Goal: Task Accomplishment & Management: Manage account settings

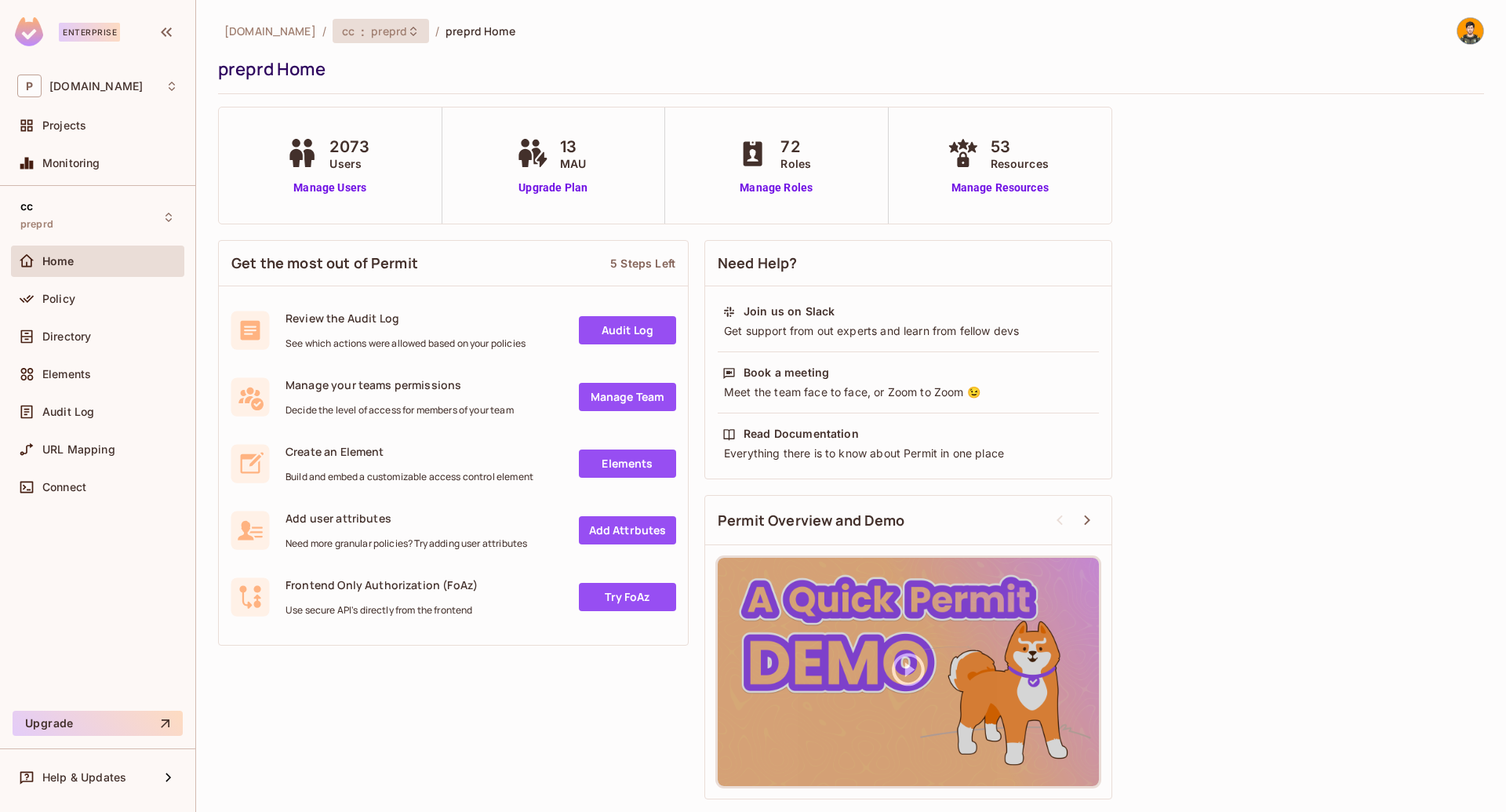
click at [371, 33] on span "preprd" at bounding box center [389, 31] width 36 height 15
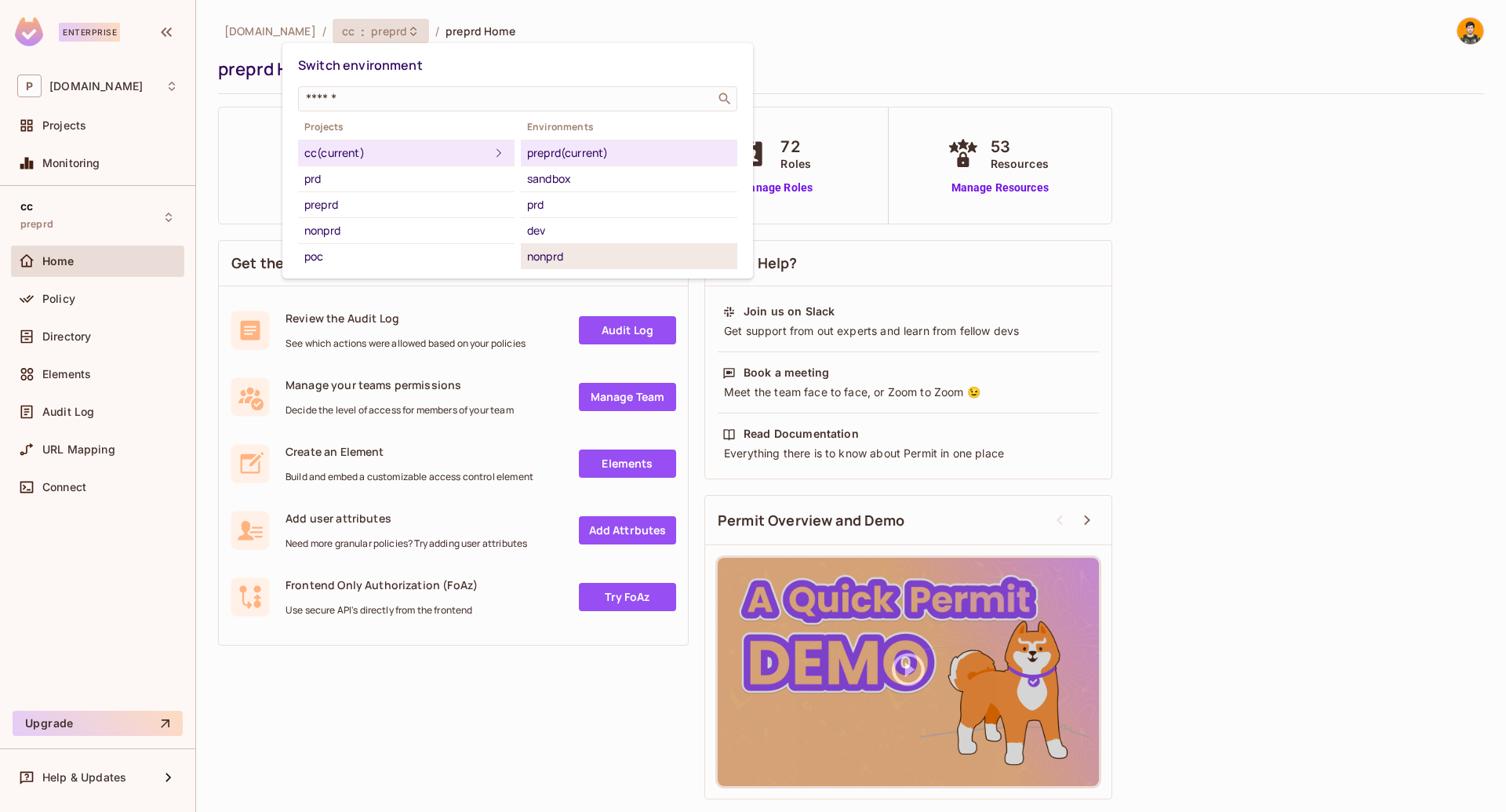
click at [554, 261] on div "nonprd" at bounding box center [629, 256] width 204 height 19
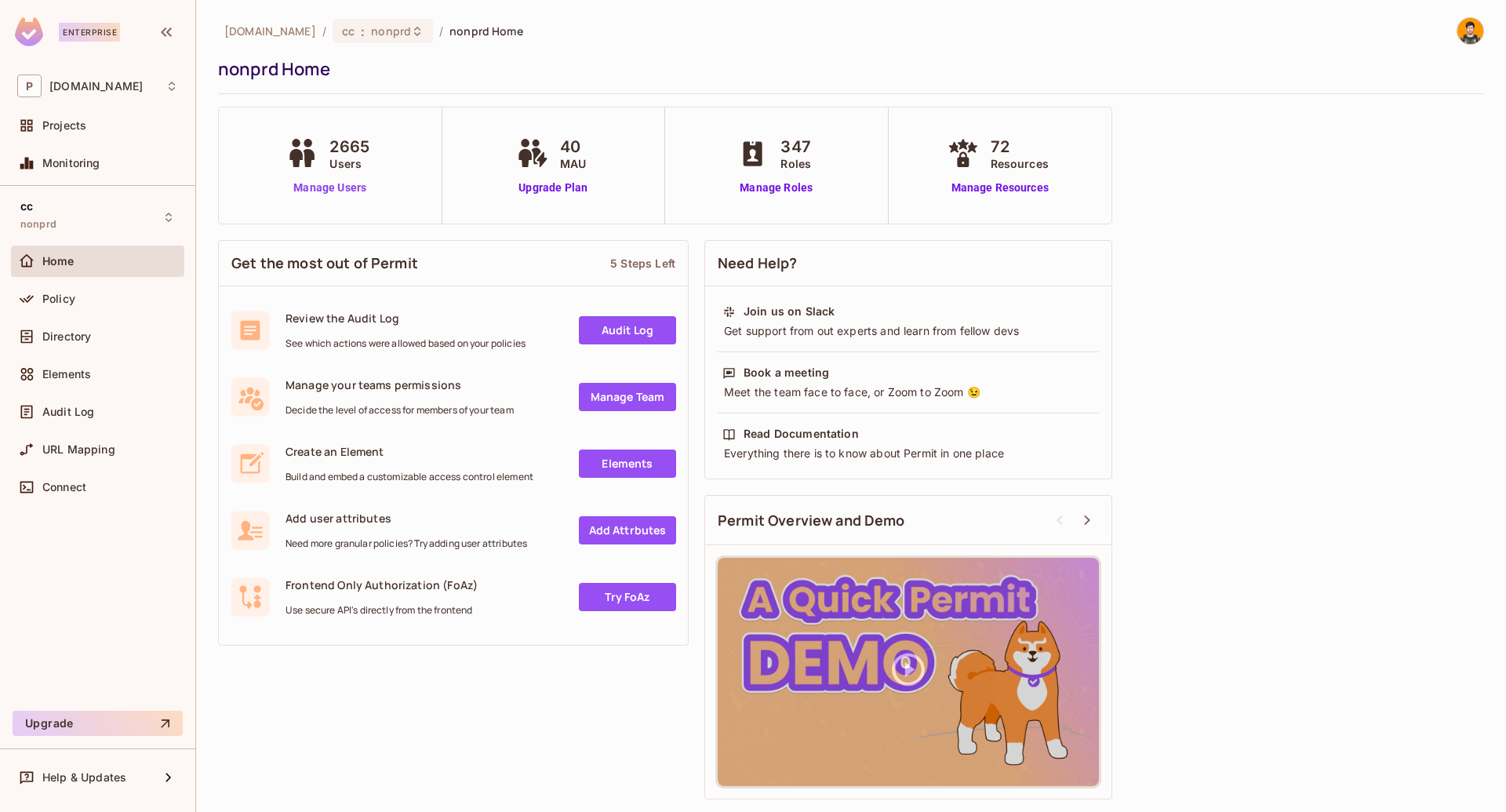
click at [311, 187] on link "Manage Users" at bounding box center [329, 188] width 95 height 16
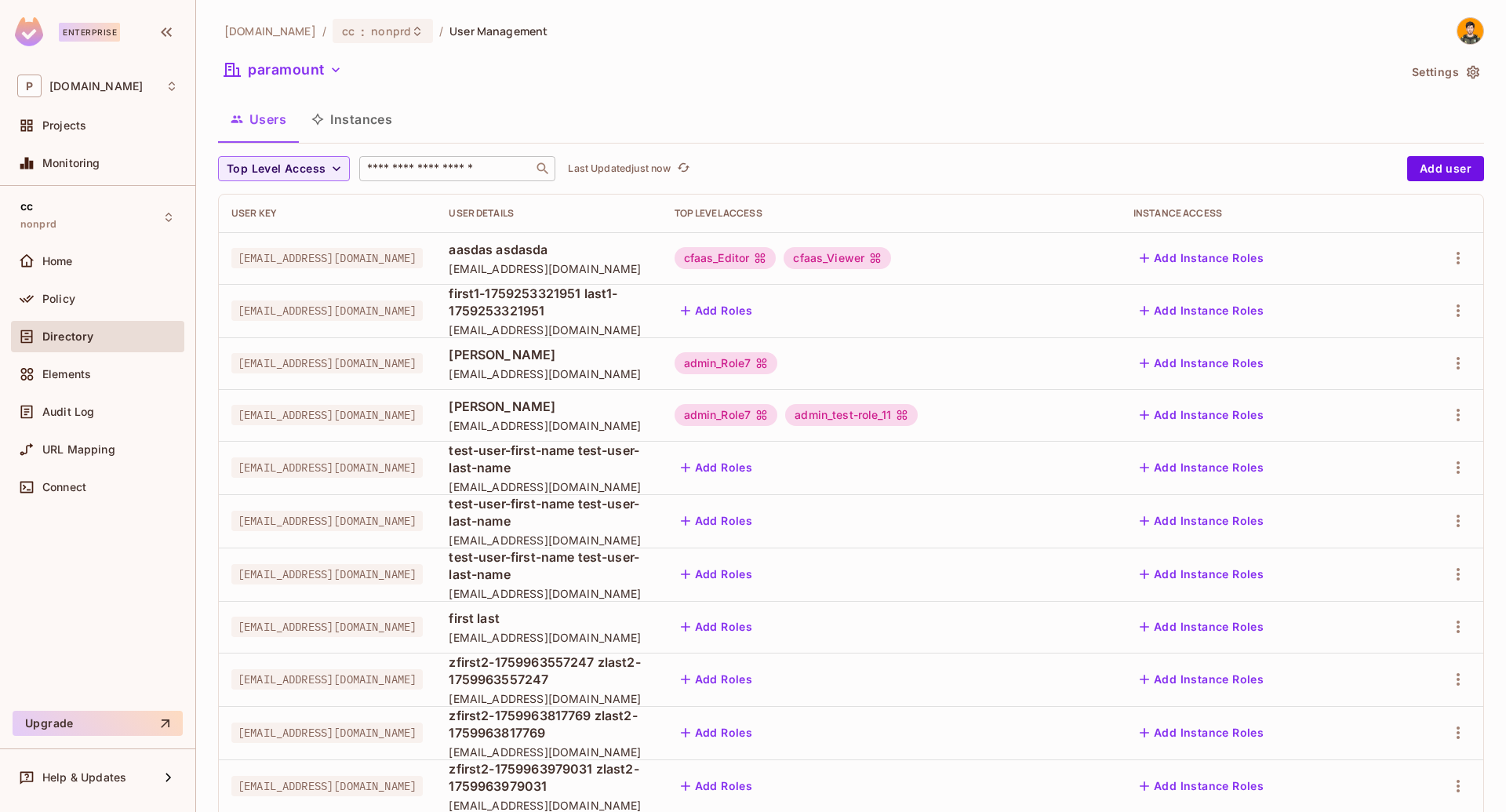
click at [436, 175] on input "text" at bounding box center [446, 168] width 165 height 15
paste input "**********"
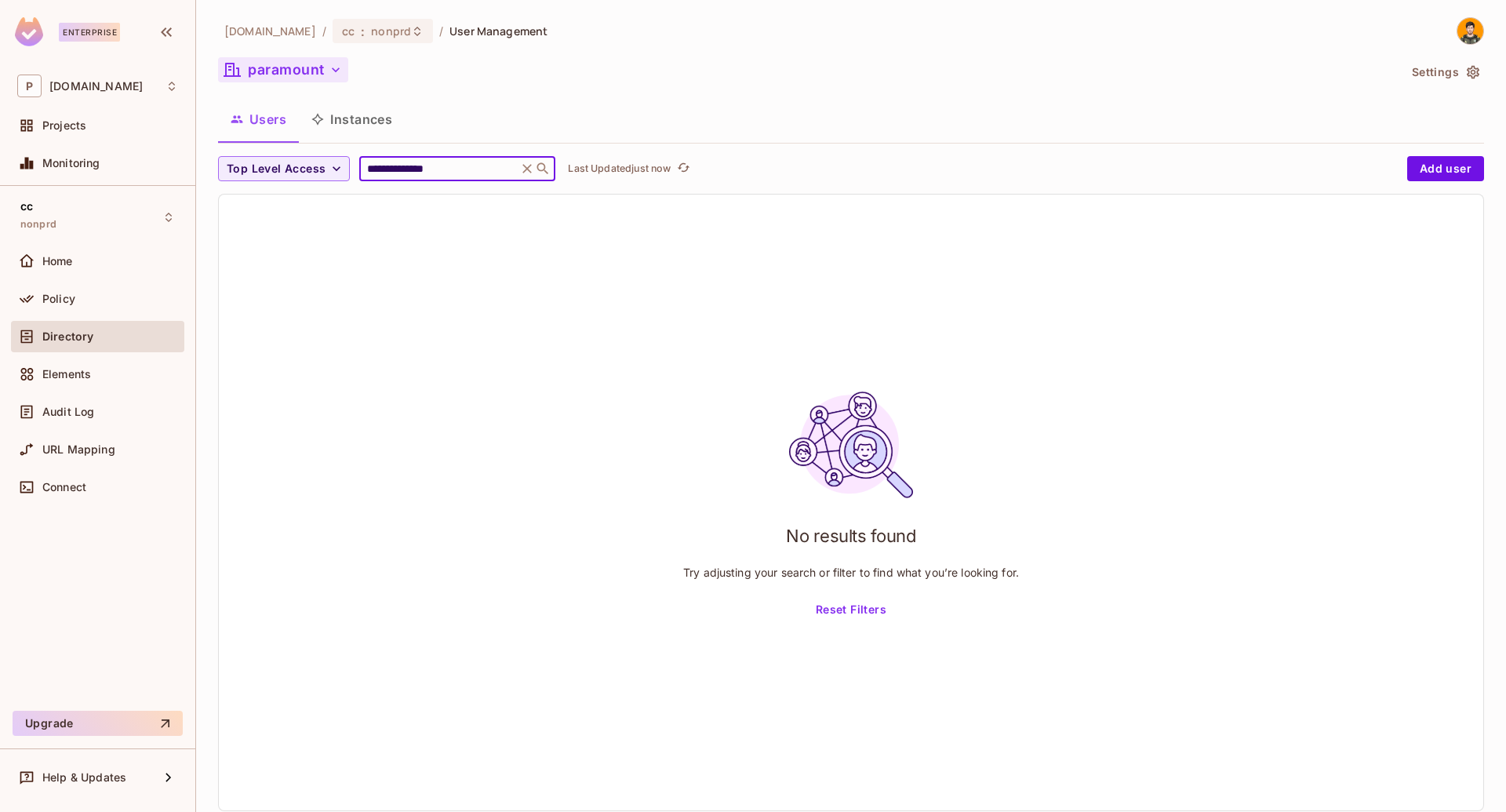
type input "**********"
click at [274, 57] on button "paramount" at bounding box center [283, 69] width 130 height 25
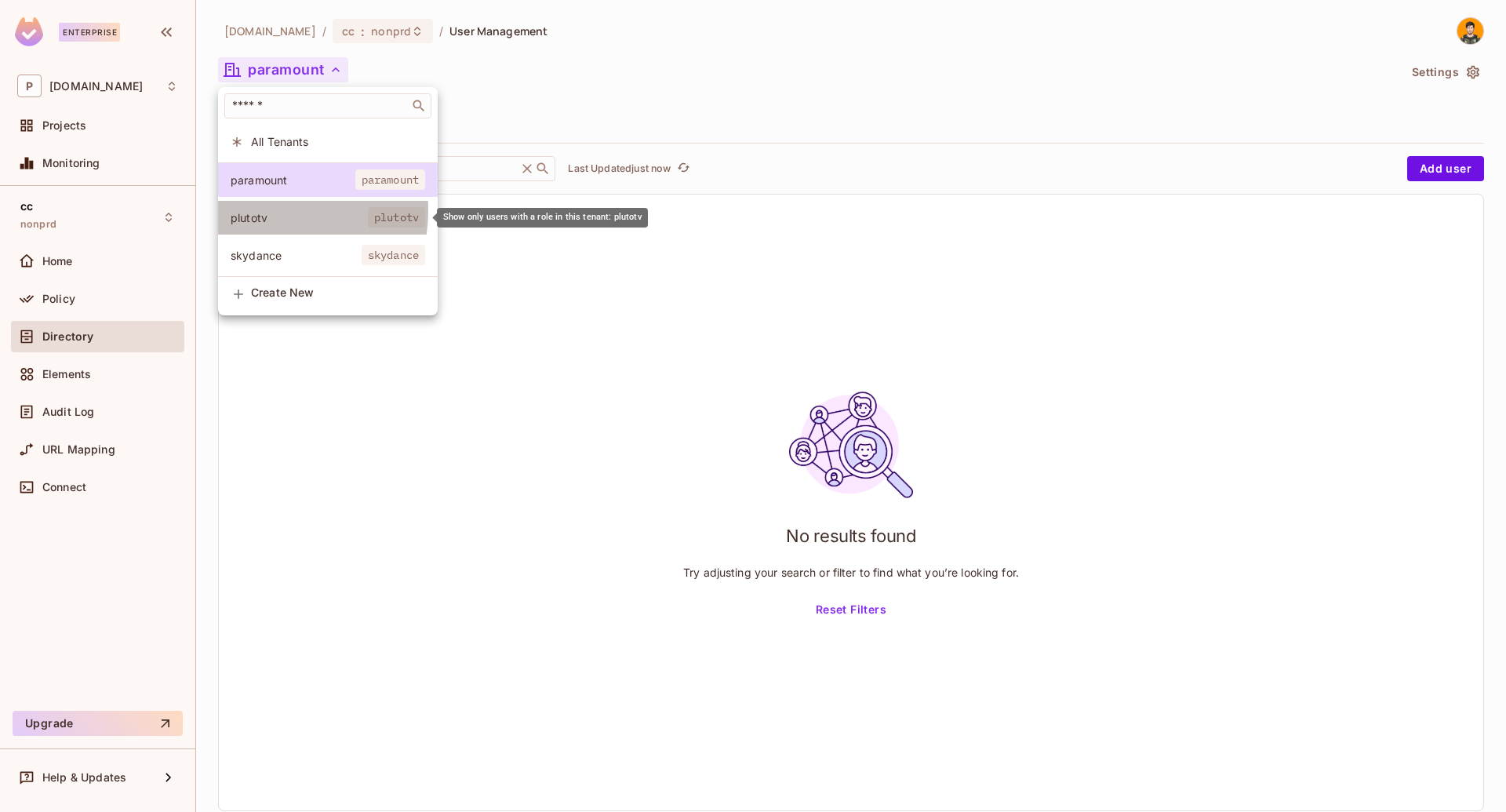
click at [269, 211] on span "plutotv" at bounding box center [299, 218] width 137 height 15
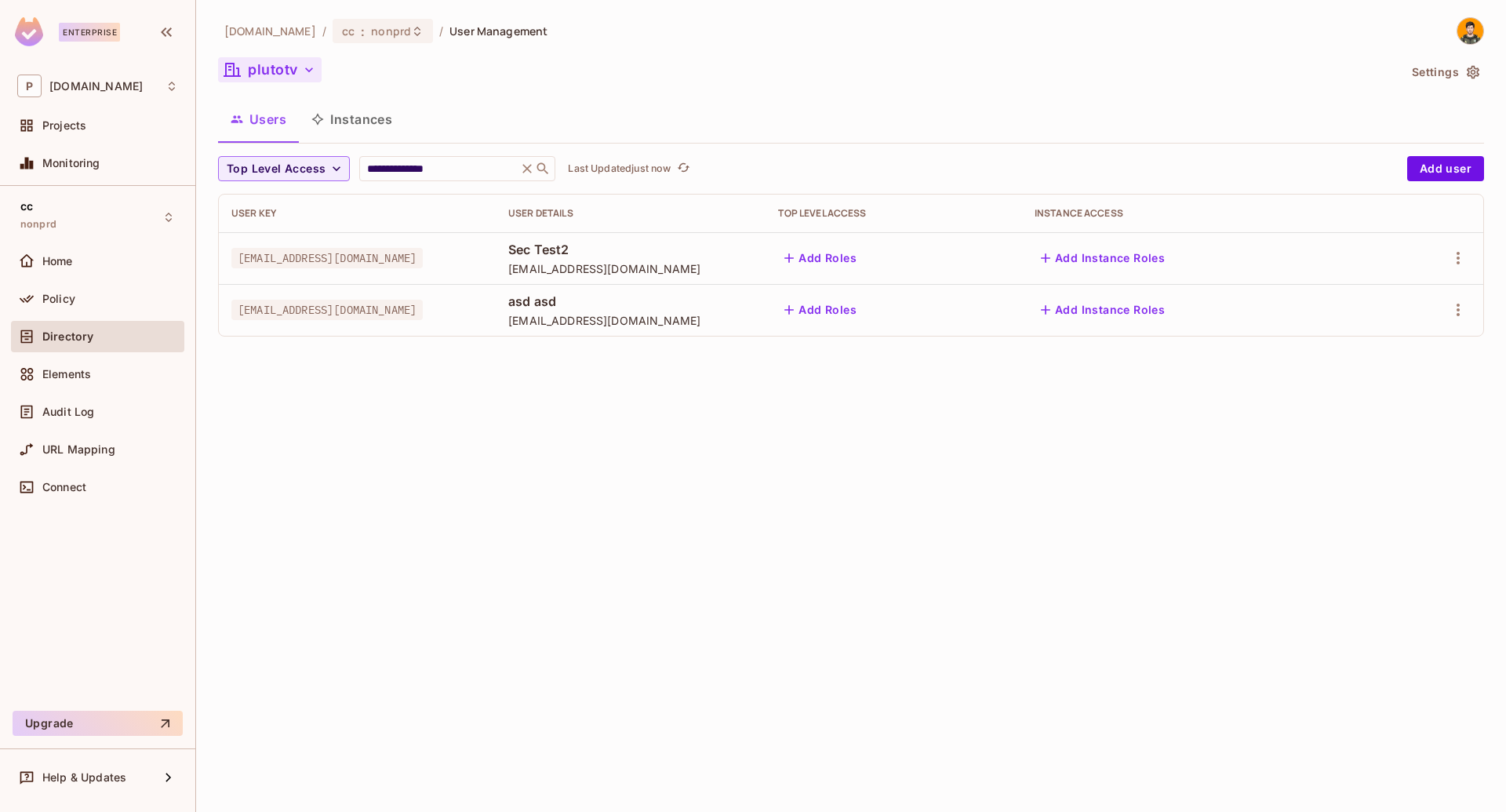
click at [295, 74] on button "plutotv" at bounding box center [269, 69] width 104 height 25
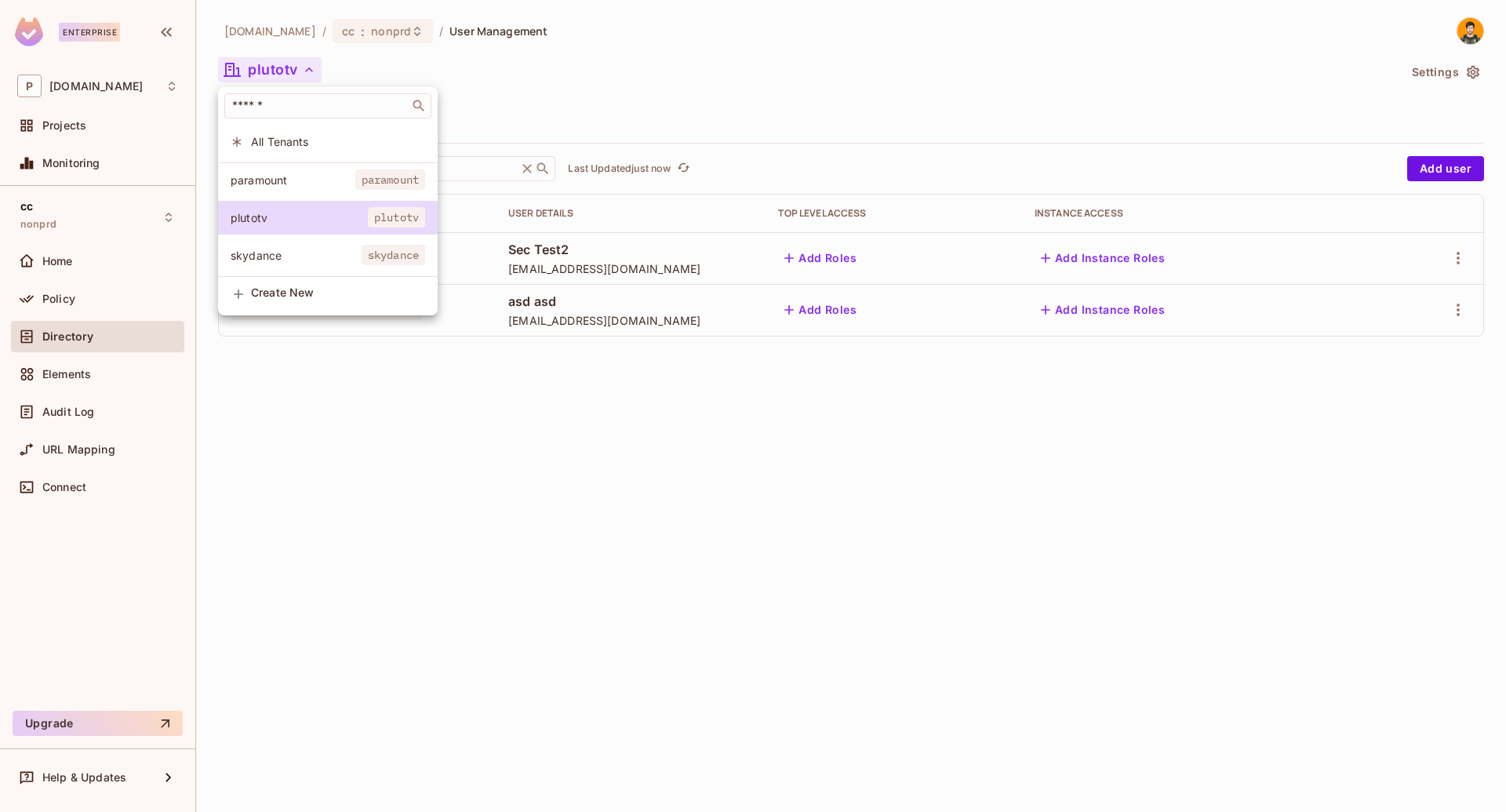
click at [326, 133] on li "All Tenants" at bounding box center [327, 141] width 219 height 33
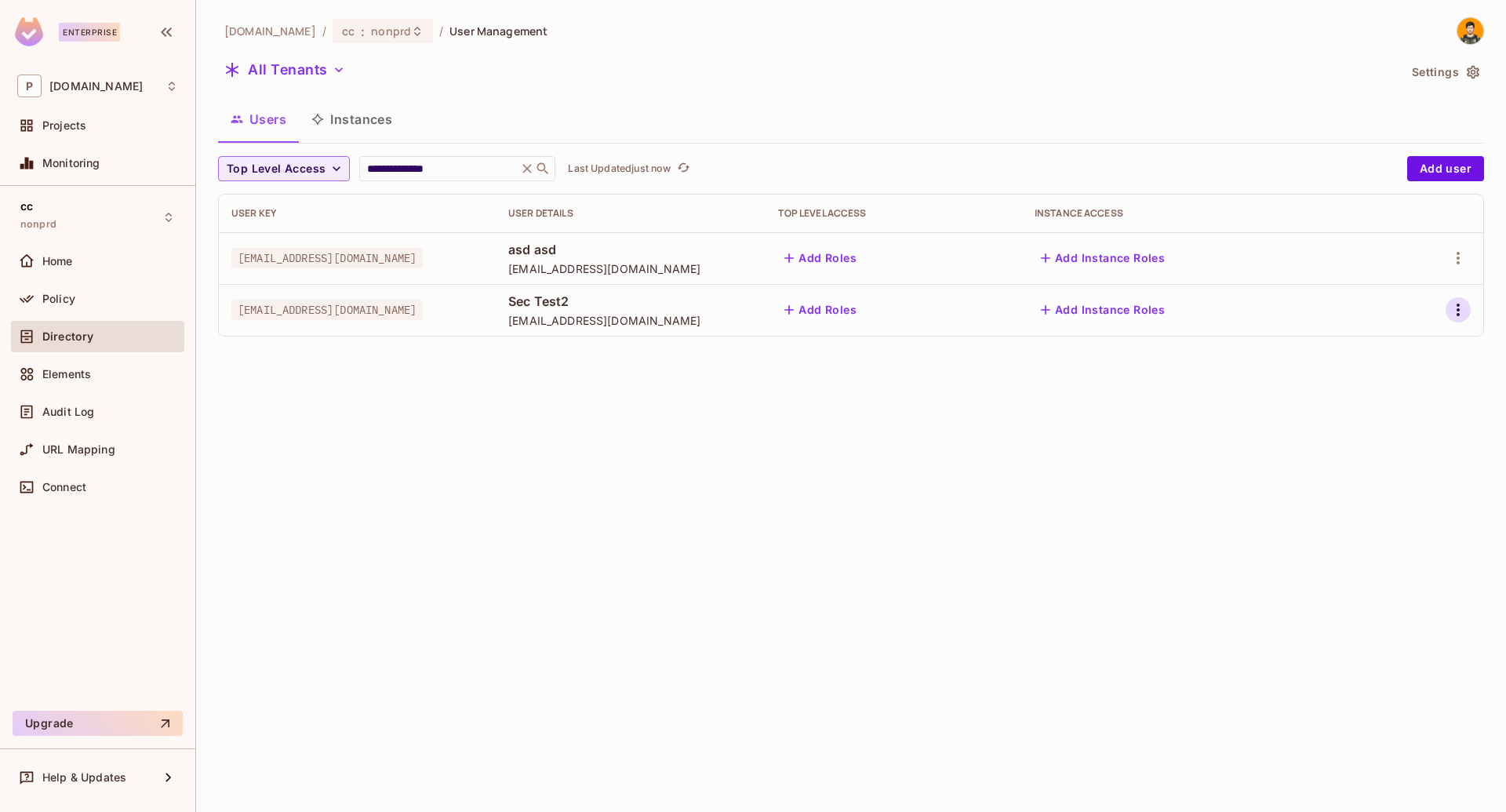
click at [1461, 311] on icon "button" at bounding box center [1458, 309] width 19 height 19
click at [1461, 255] on div at bounding box center [753, 406] width 1506 height 812
click at [1461, 255] on icon "button" at bounding box center [1458, 258] width 19 height 19
click at [1398, 299] on li "Edit" at bounding box center [1385, 294] width 146 height 34
click at [1451, 262] on icon "button" at bounding box center [1458, 258] width 19 height 19
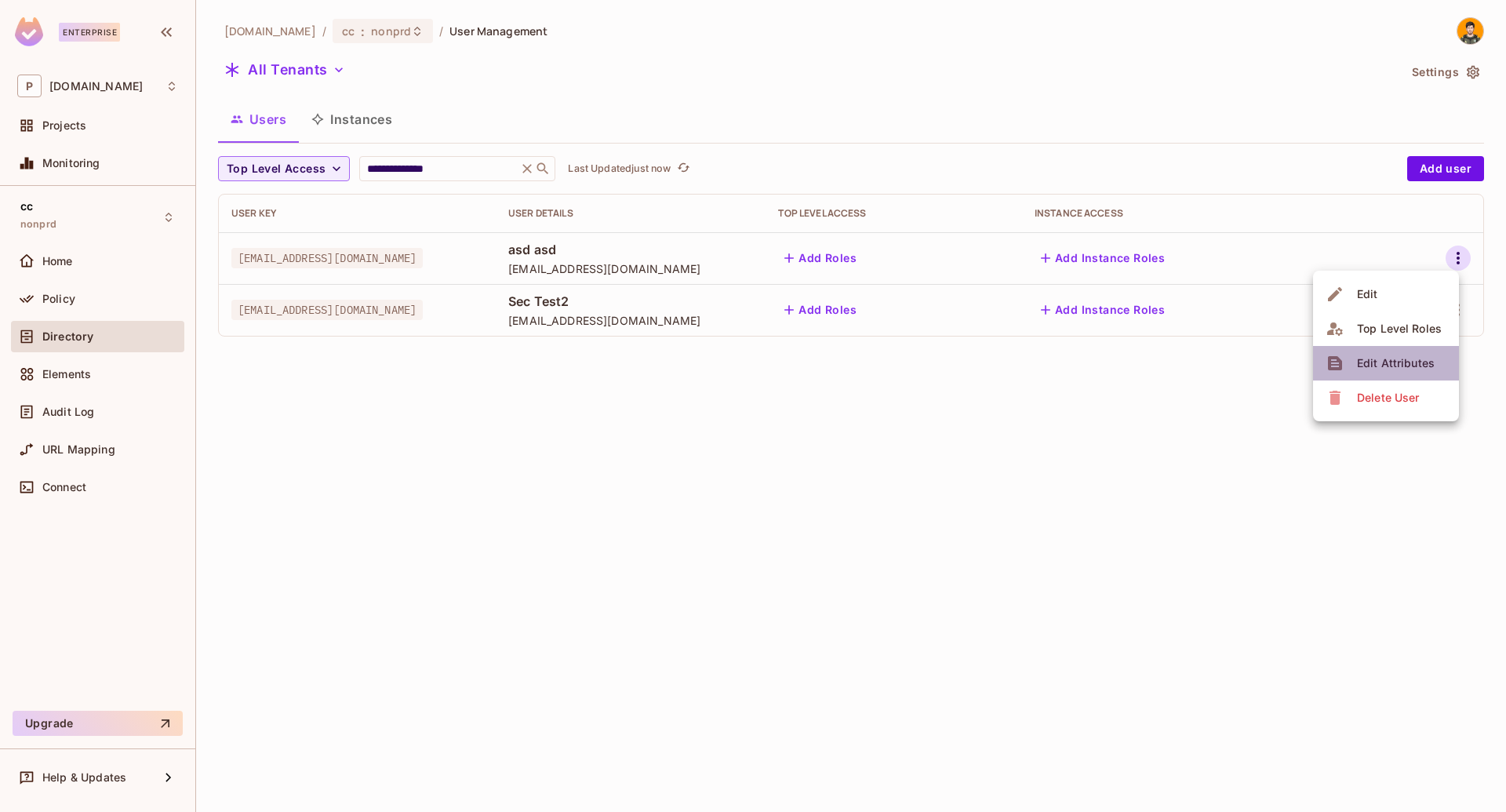
click at [1365, 370] on div "Edit Attributes" at bounding box center [1395, 363] width 77 height 15
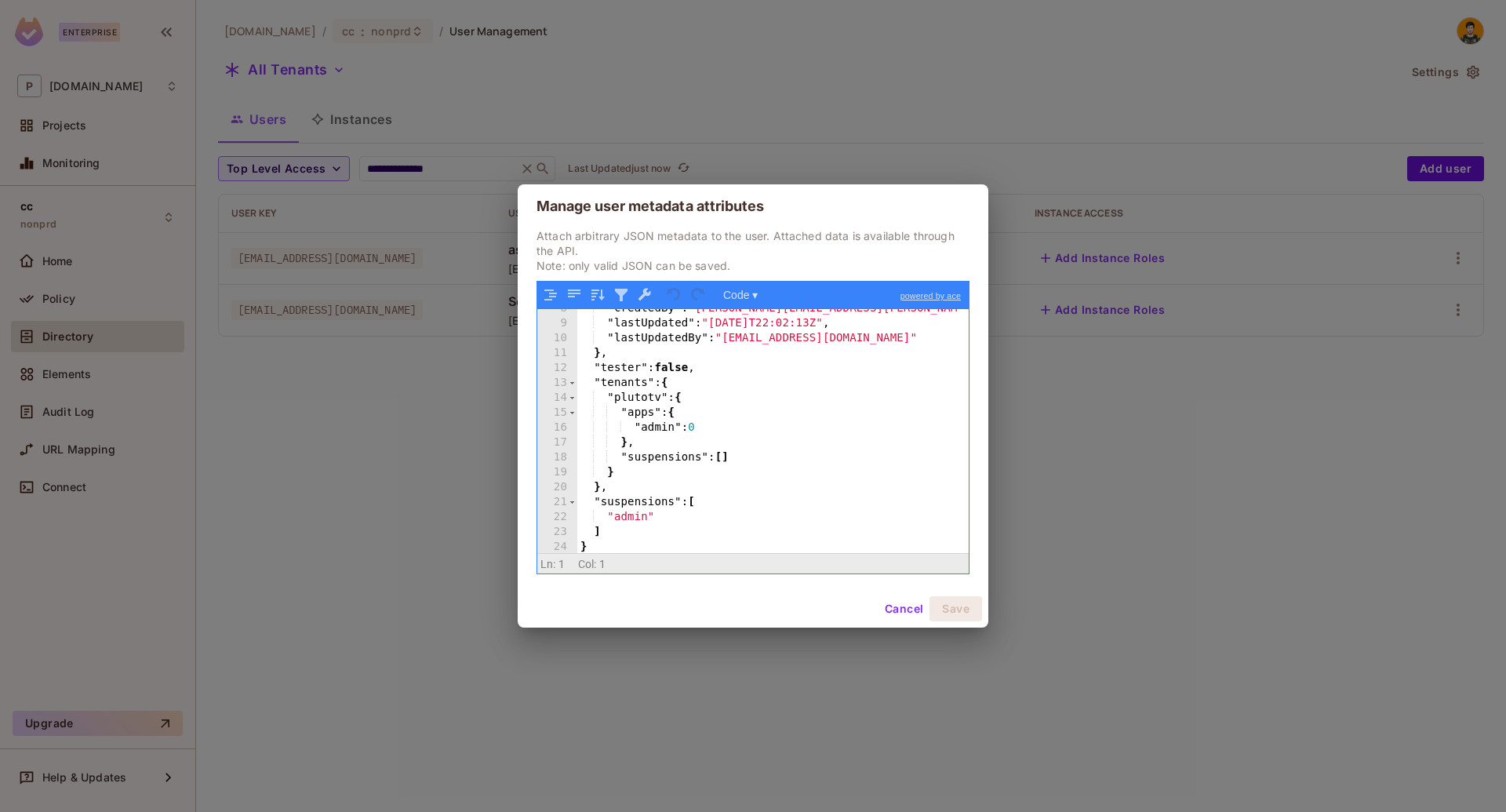
scroll to position [113, 0]
click at [738, 428] on div ""createdBy" : "alfredo.barboza@pluto.tv" , "lastUpdated" : "2025-10-13T22:02:13…" at bounding box center [767, 437] width 380 height 274
click at [957, 614] on button "Save" at bounding box center [956, 608] width 52 height 25
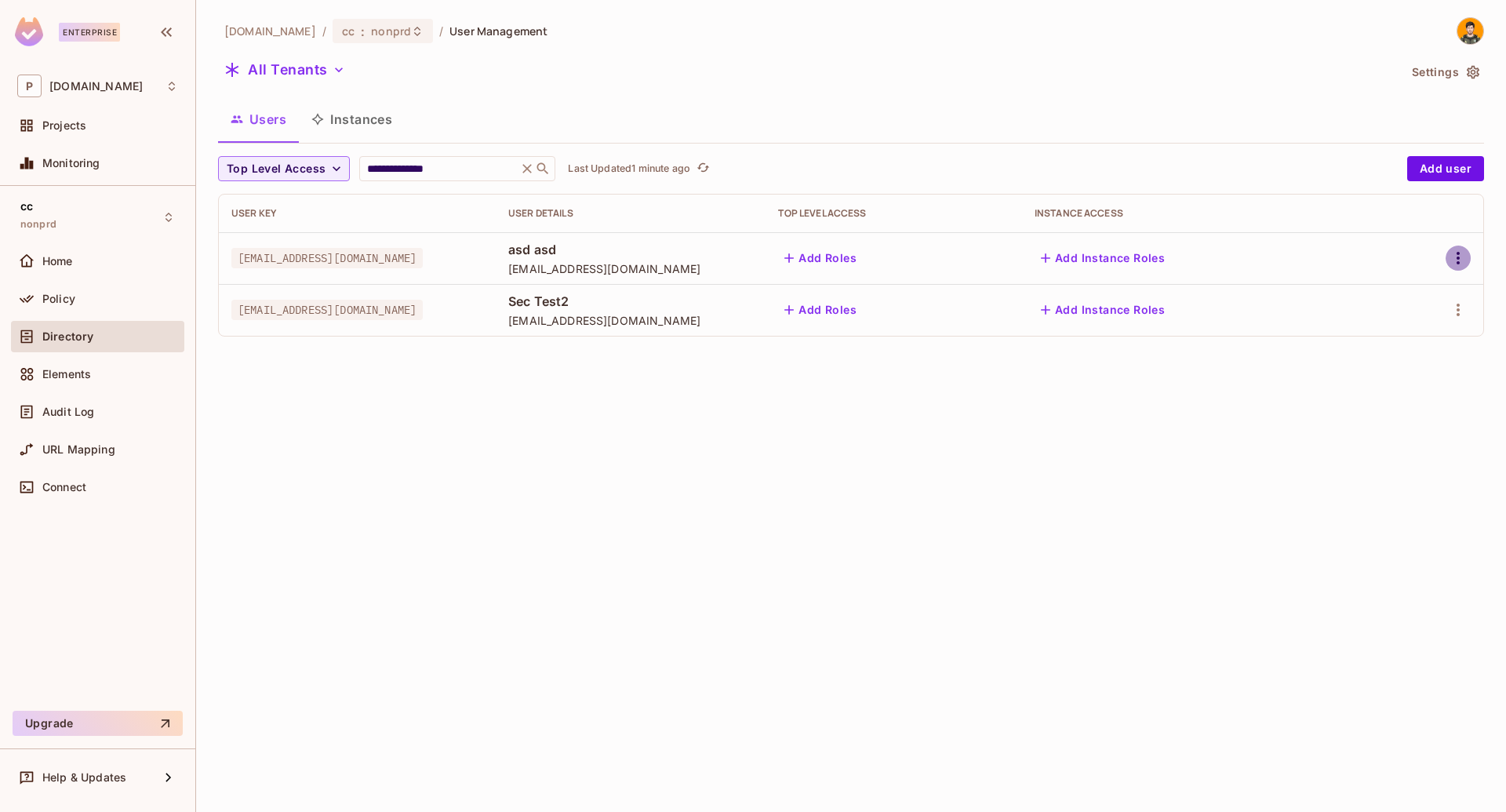
click at [1454, 257] on icon "button" at bounding box center [1458, 258] width 19 height 19
click at [1378, 364] on div "Edit Attributes" at bounding box center [1395, 363] width 77 height 15
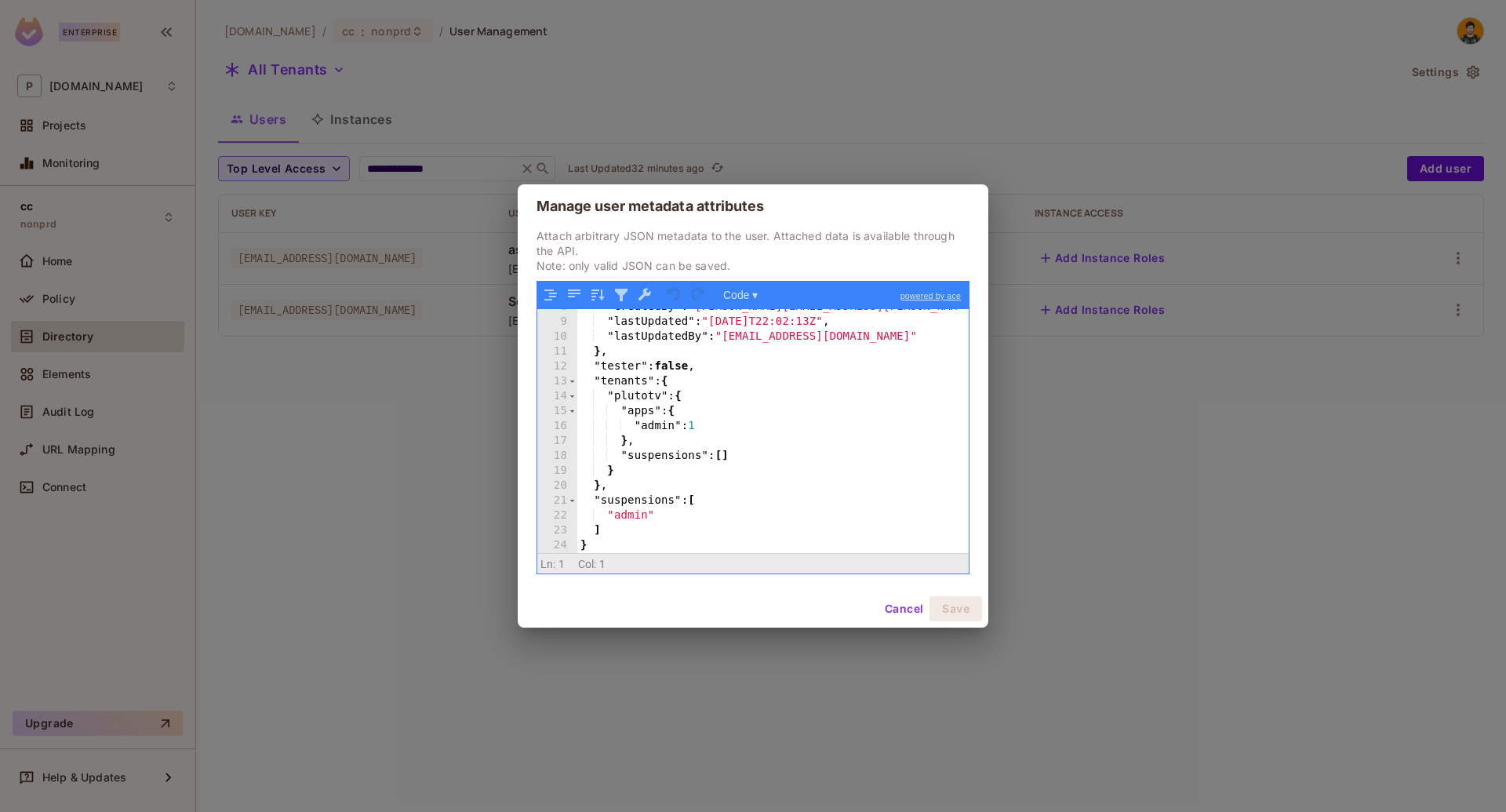
scroll to position [113, 0]
click at [347, 251] on div "Manage user metadata attributes Attach arbitrary JSON metadata to the user. Att…" at bounding box center [753, 406] width 1506 height 812
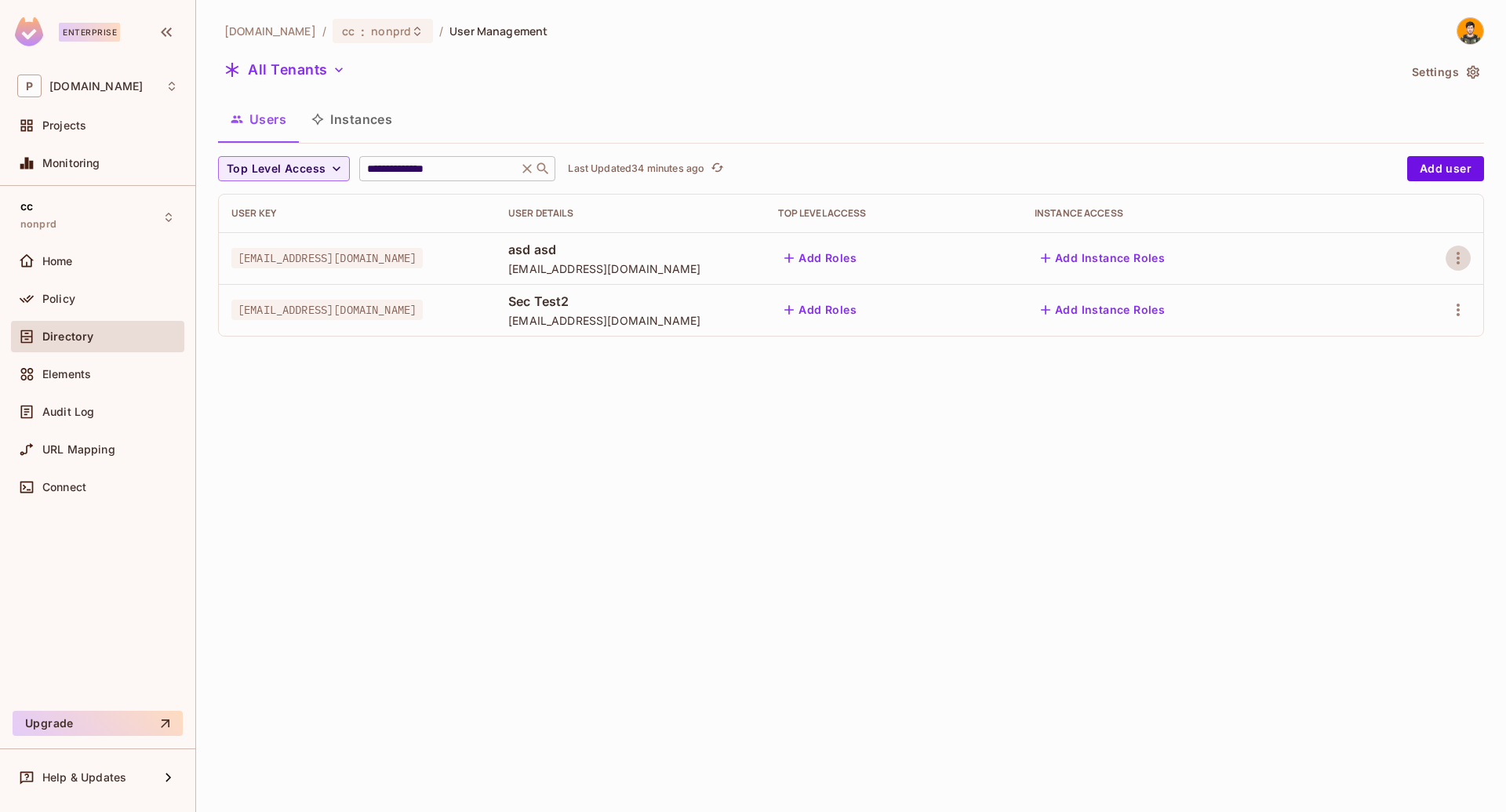
click at [472, 172] on input "**********" at bounding box center [438, 168] width 149 height 15
paste input "**********"
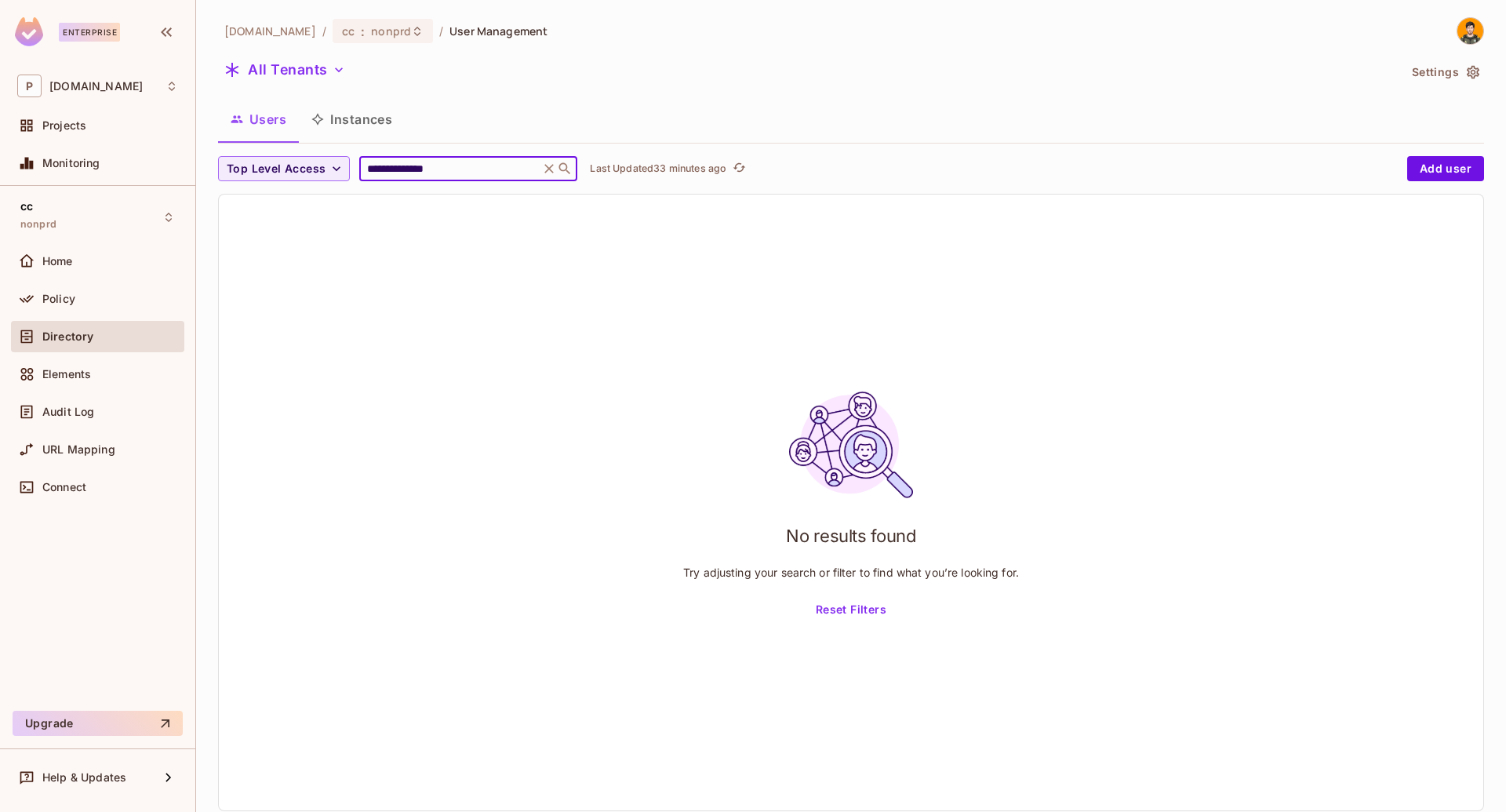
scroll to position [0, 0]
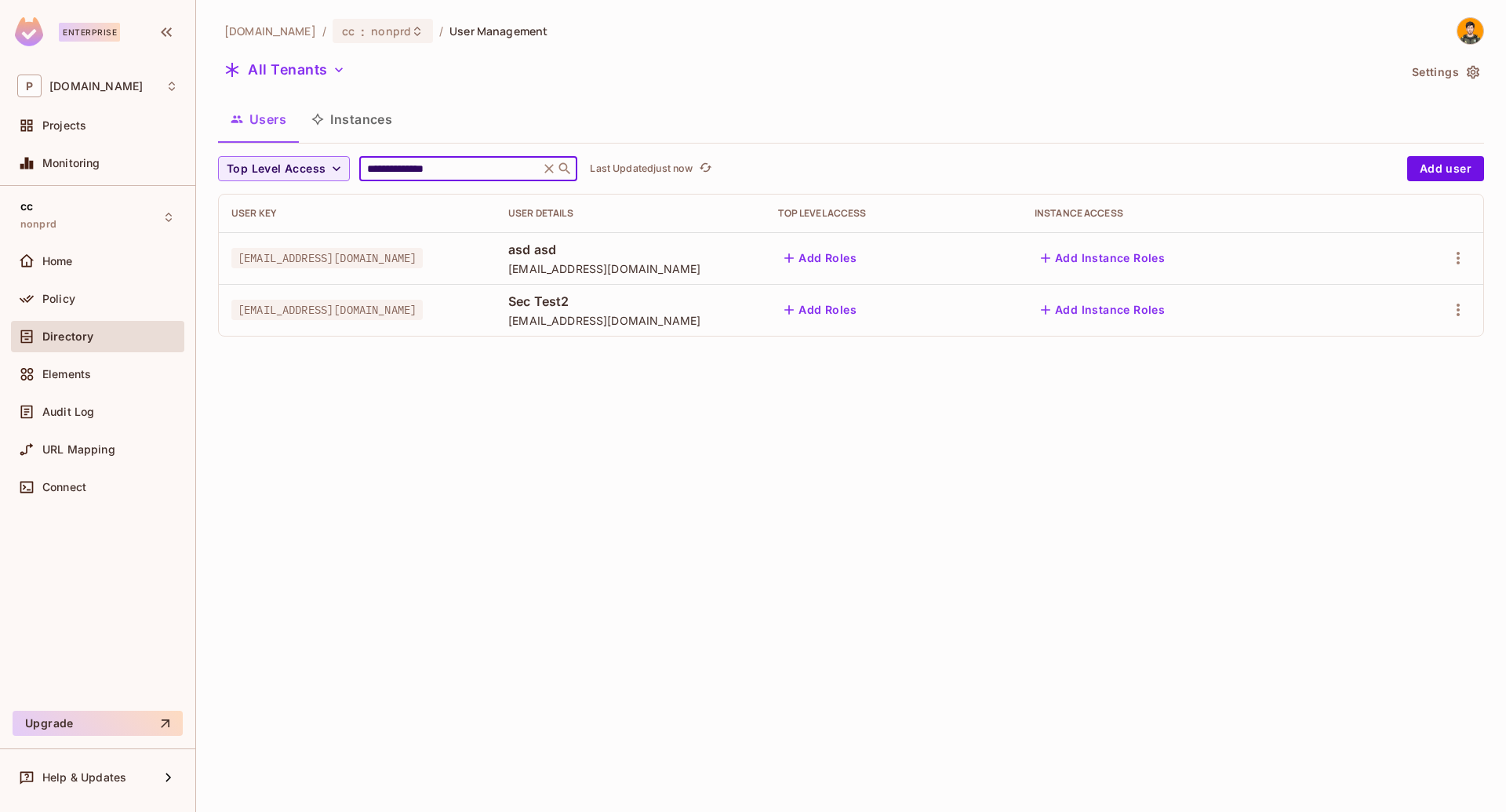
paste input "**"
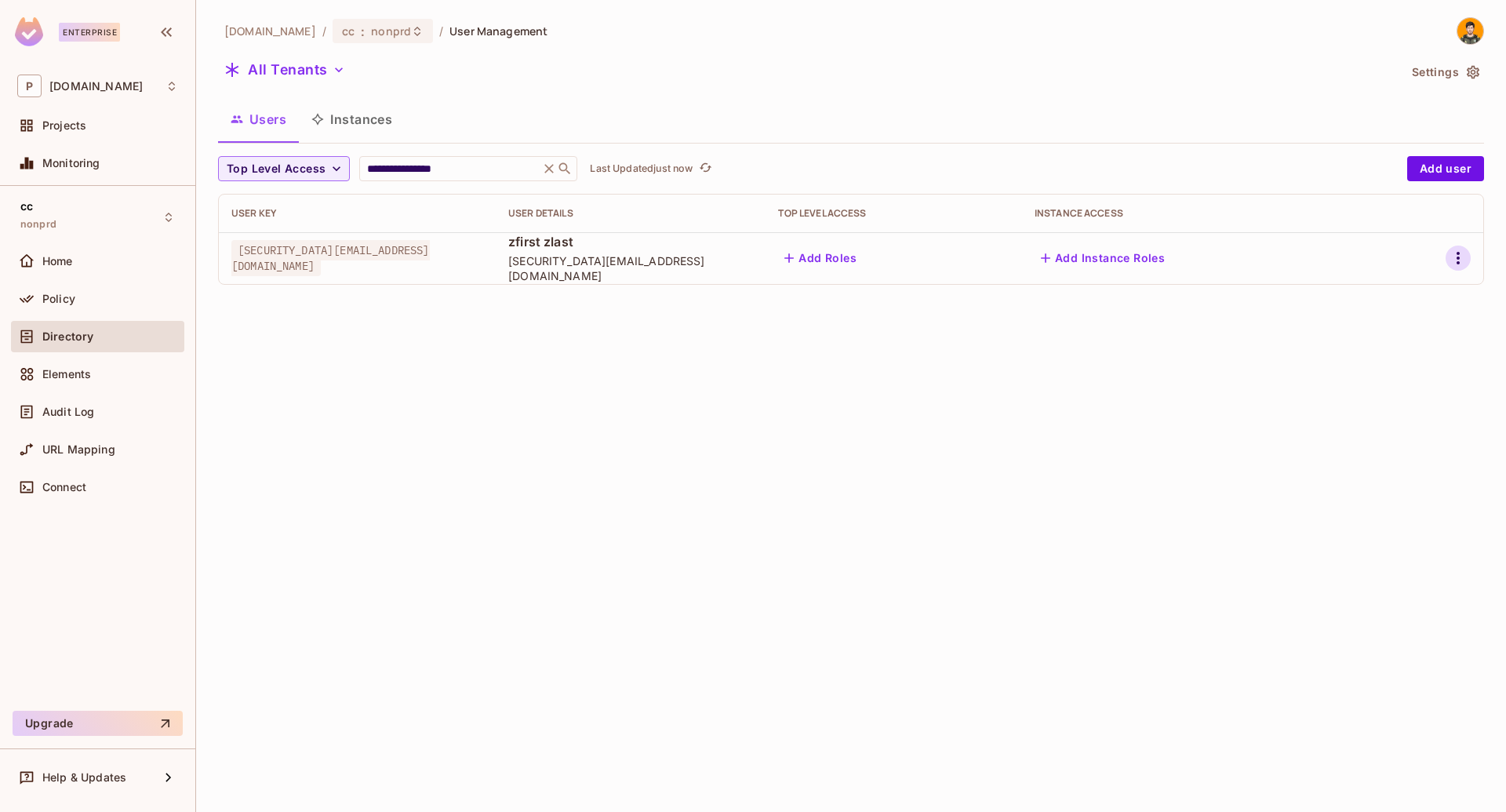
click at [1454, 251] on icon "button" at bounding box center [1458, 258] width 19 height 19
click at [1380, 362] on div "Edit Attributes" at bounding box center [1395, 363] width 77 height 15
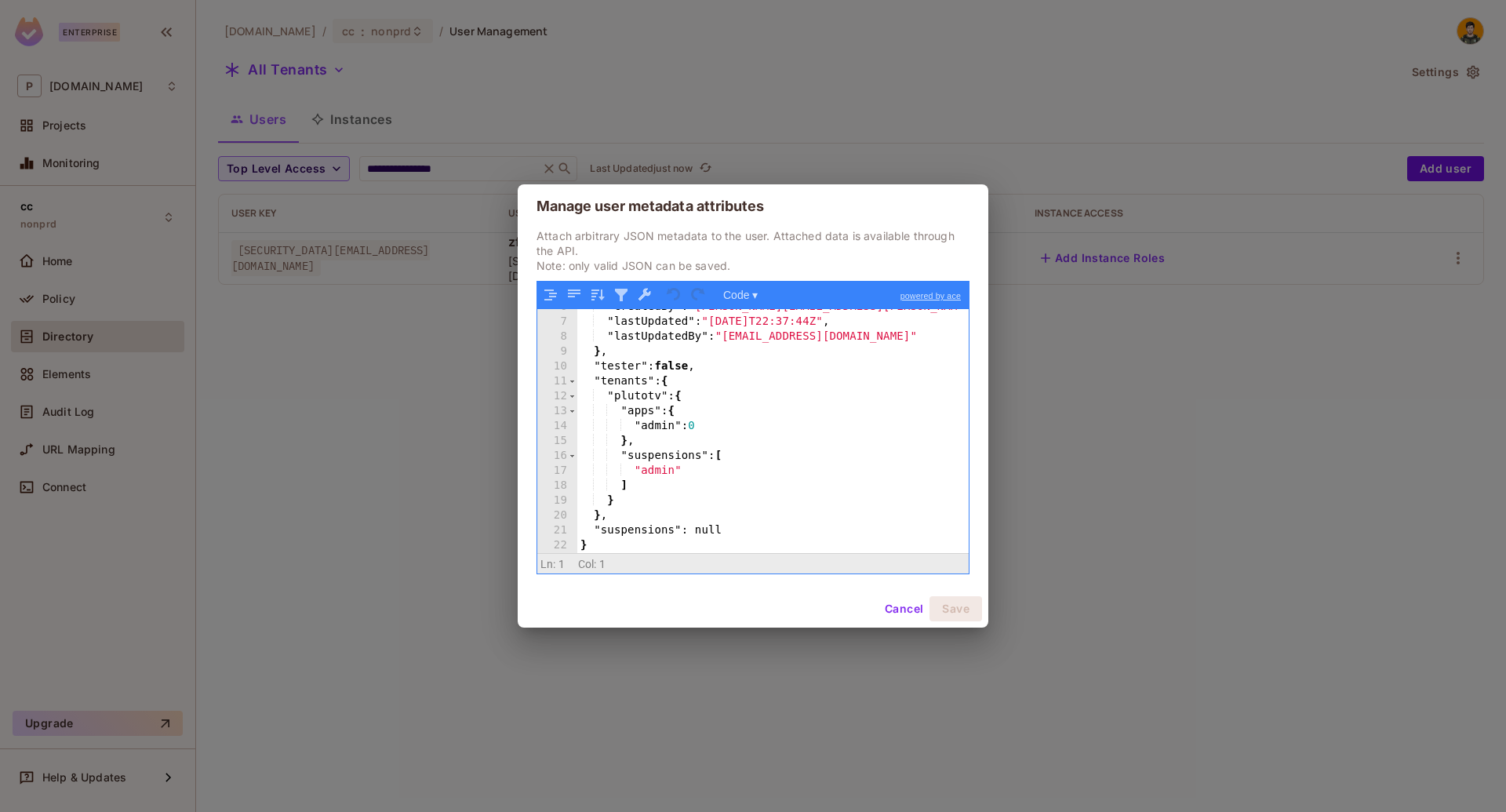
scroll to position [84, 0]
click at [1303, 417] on div "Manage user metadata attributes Attach arbitrary JSON metadata to the user. Att…" at bounding box center [753, 406] width 1506 height 812
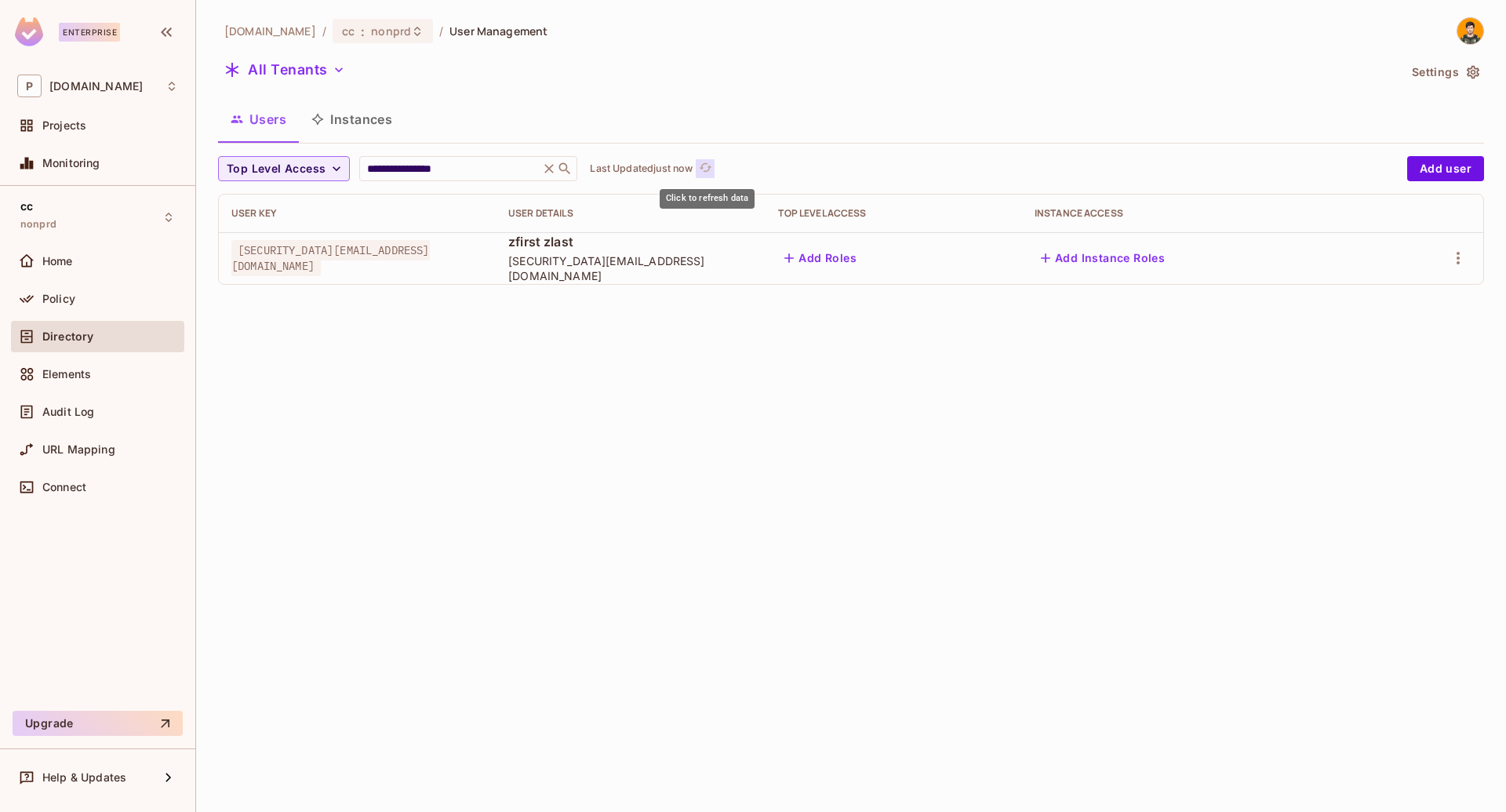
click at [710, 174] on span "refresh" at bounding box center [705, 168] width 13 height 15
click at [508, 170] on input "**********" at bounding box center [449, 168] width 171 height 15
type input "**********"
click at [1451, 252] on icon "button" at bounding box center [1458, 258] width 19 height 19
click at [1362, 360] on div "Edit Attributes" at bounding box center [1395, 363] width 77 height 15
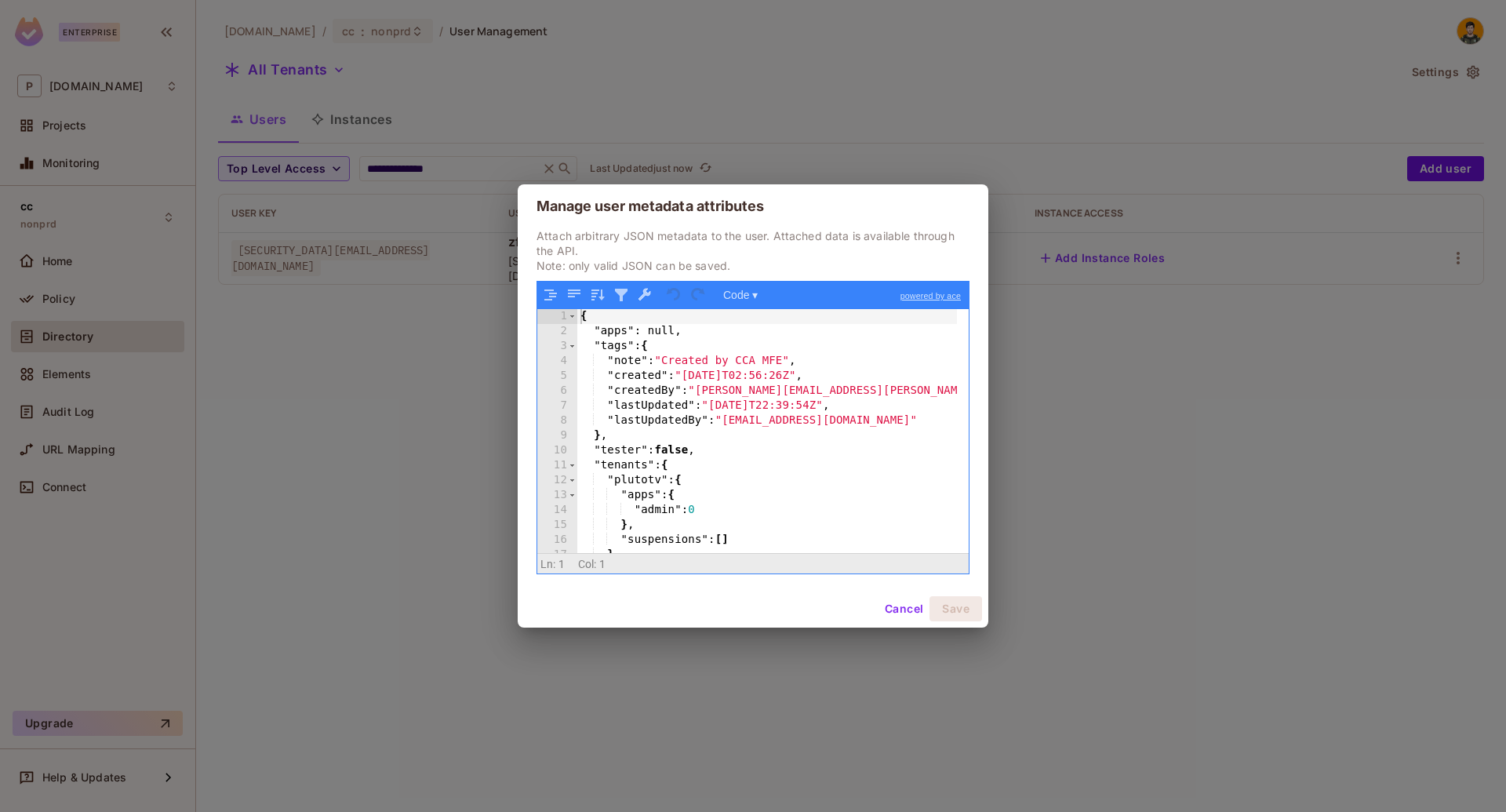
scroll to position [54, 0]
